Goal: Task Accomplishment & Management: Manage account settings

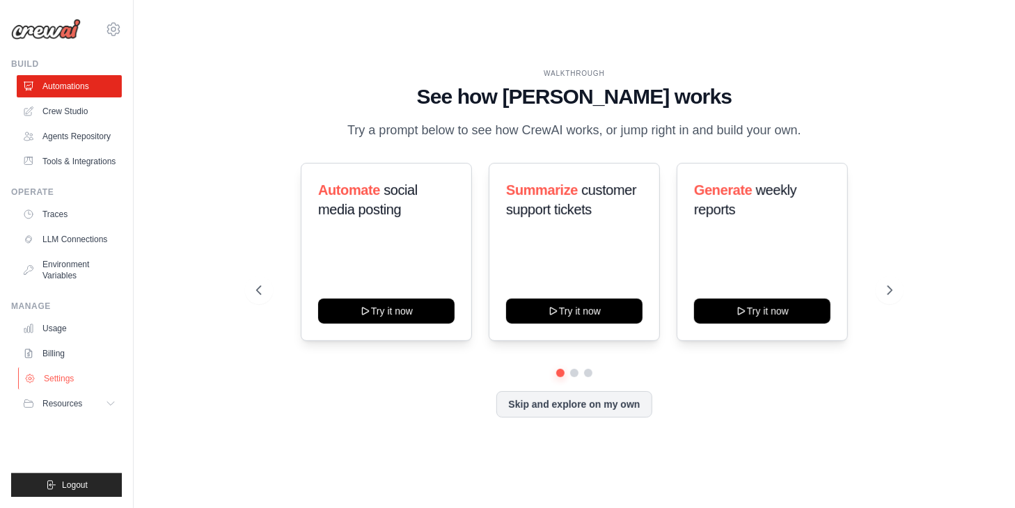
click at [59, 374] on link "Settings" at bounding box center [70, 379] width 105 height 22
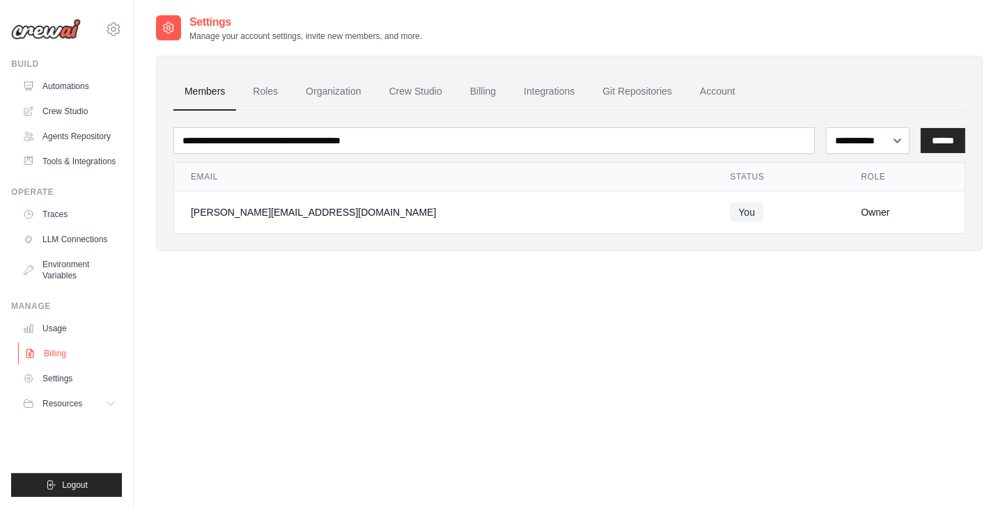
click at [58, 353] on link "Billing" at bounding box center [70, 354] width 105 height 22
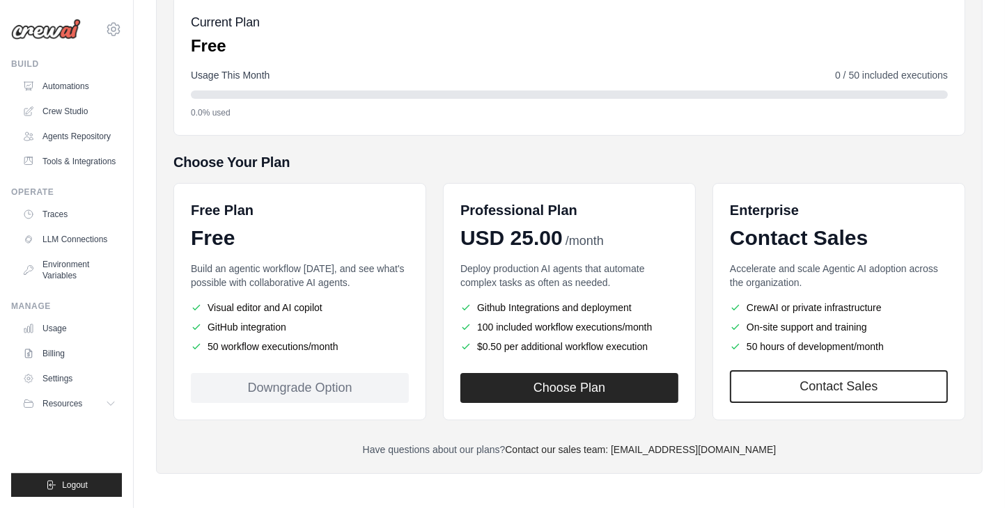
scroll to position [166, 0]
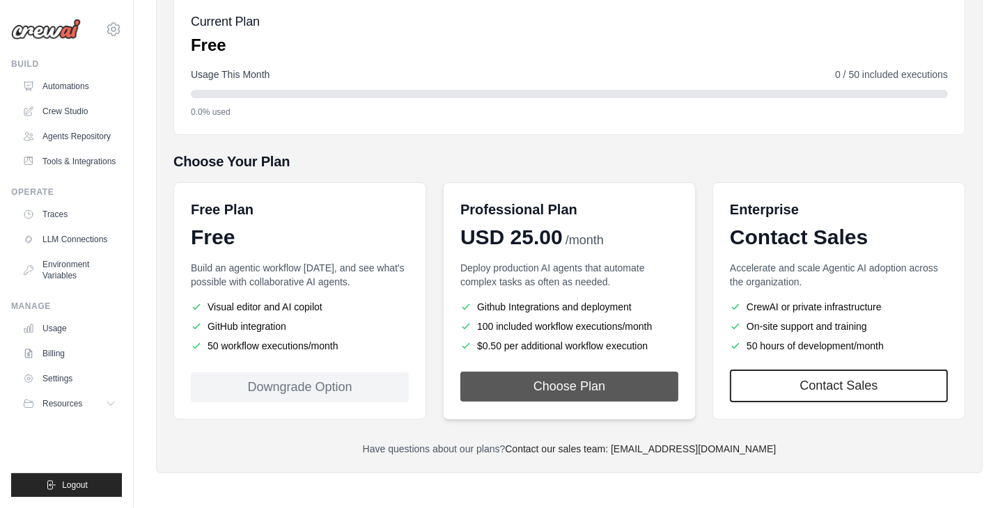
click at [539, 390] on button "Choose Plan" at bounding box center [569, 387] width 218 height 30
